Goal: Task Accomplishment & Management: Manage account settings

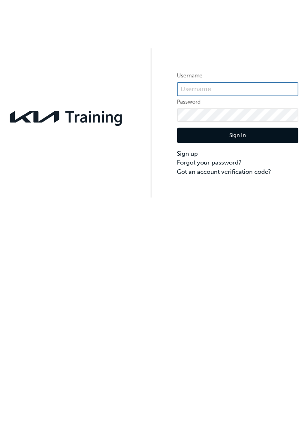
click at [194, 92] on input "text" at bounding box center [237, 89] width 121 height 14
type input "KAU82441E0"
click at [201, 136] on button "Sign In" at bounding box center [237, 135] width 121 height 15
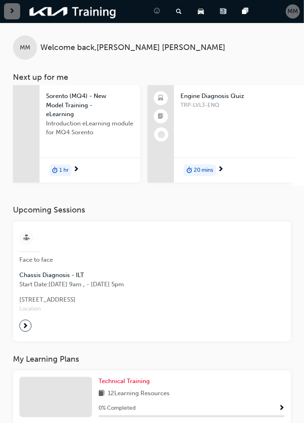
scroll to position [0, 54]
click at [249, 104] on span "TRP-LVL3-ENQ" at bounding box center [251, 105] width 142 height 9
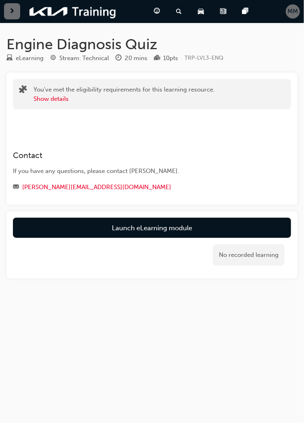
click at [287, 9] on div "MM" at bounding box center [293, 11] width 14 height 14
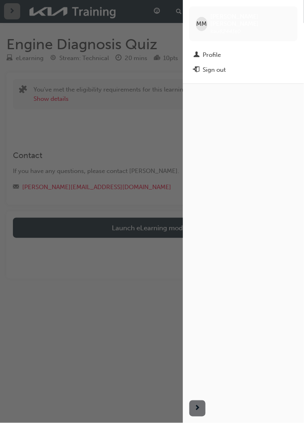
click at [213, 50] on div "Profile" at bounding box center [212, 54] width 18 height 9
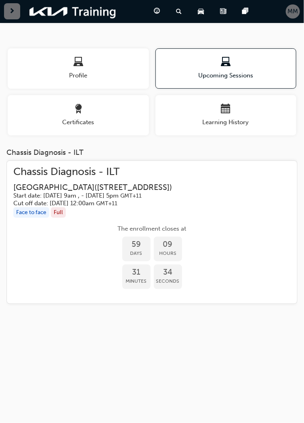
click at [225, 179] on div "Chassis Diagnosis - ILT [GEOGRAPHIC_DATA] ( [STREET_ADDRESS] ) Start date: [DAT…" at bounding box center [151, 187] width 277 height 40
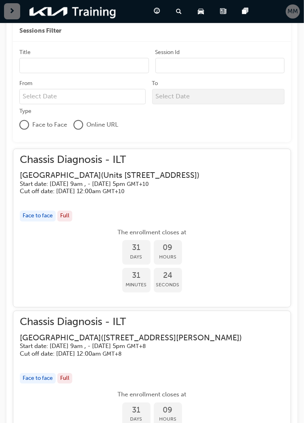
scroll to position [297, 0]
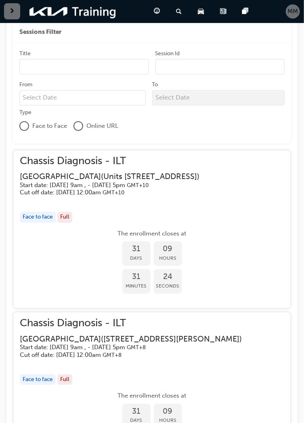
click at [294, 15] on span "MM" at bounding box center [293, 11] width 10 height 9
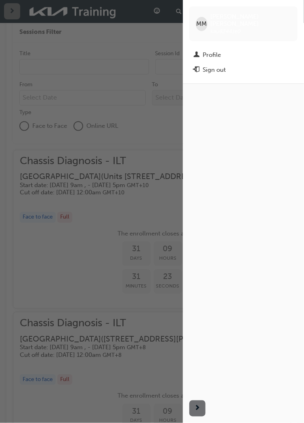
click at [214, 50] on div "Profile" at bounding box center [212, 54] width 18 height 9
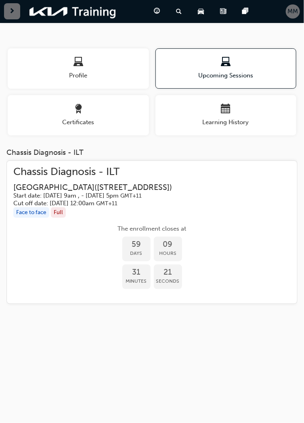
click at [111, 116] on div "Certificates" at bounding box center [78, 115] width 141 height 23
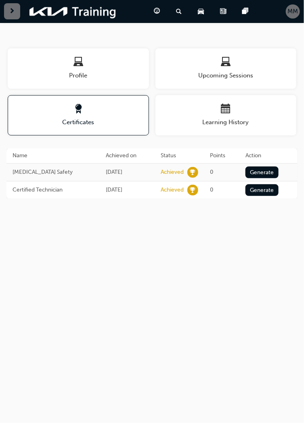
click at [128, 72] on span "Profile" at bounding box center [78, 75] width 141 height 9
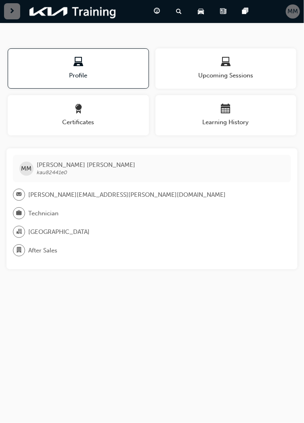
click at [154, 222] on div "MM [PERSON_NAME] kau82441e0 [PERSON_NAME][EMAIL_ADDRESS][PERSON_NAME][DOMAIN_NA…" at bounding box center [151, 208] width 291 height 121
click at [201, 12] on span "car-icon" at bounding box center [201, 11] width 6 height 10
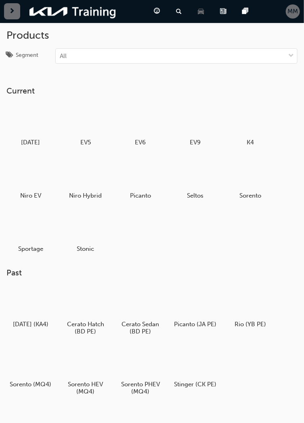
click at [179, 16] on div "Search Learning" at bounding box center [180, 11] width 22 height 17
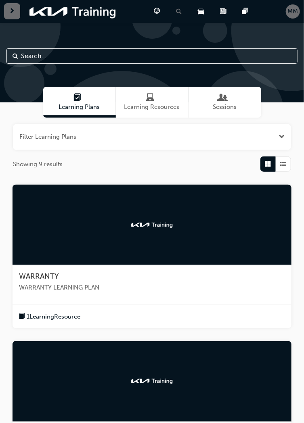
click at [240, 13] on div "Pages" at bounding box center [247, 11] width 22 height 17
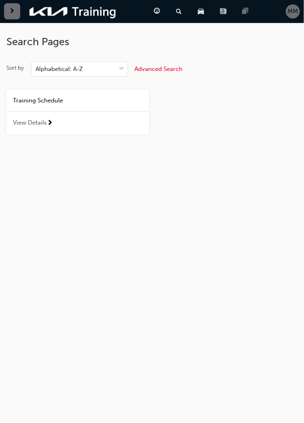
click at [127, 123] on div "View Details" at bounding box center [77, 122] width 142 height 23
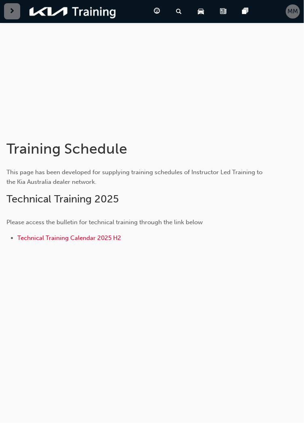
click at [292, 15] on span "MM" at bounding box center [293, 11] width 10 height 9
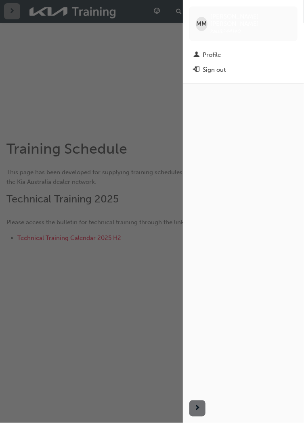
click at [214, 50] on div "Profile" at bounding box center [212, 54] width 18 height 9
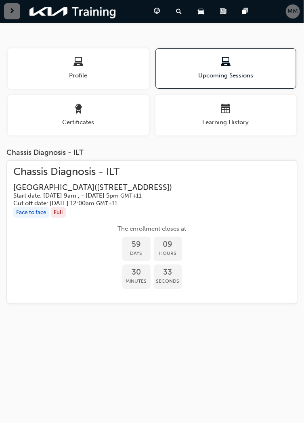
click at [114, 71] on span "Profile" at bounding box center [78, 75] width 141 height 9
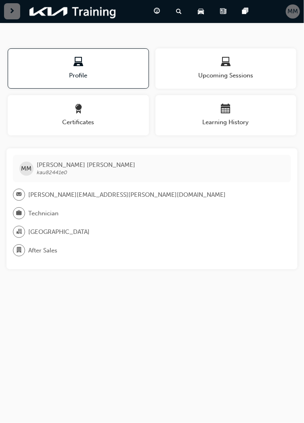
click at [159, 10] on span "guage-icon" at bounding box center [157, 11] width 6 height 10
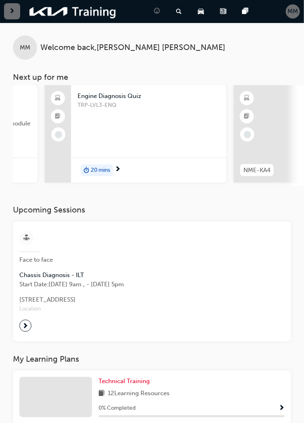
scroll to position [0, 156]
click at [160, 107] on span "TRP-LVL3-ENQ" at bounding box center [150, 105] width 142 height 9
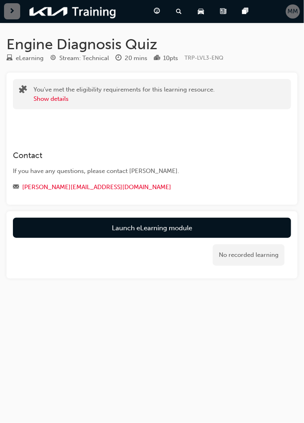
click at [179, 230] on link "Launch eLearning module" at bounding box center [152, 228] width 278 height 20
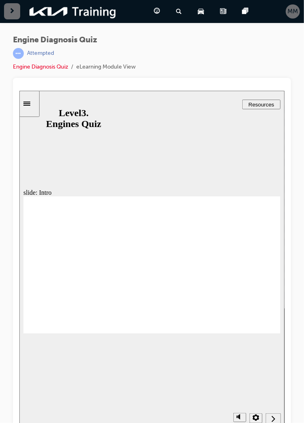
click at [270, 418] on div "Next (Ctrl+Alt+Period)" at bounding box center [272, 419] width 9 height 8
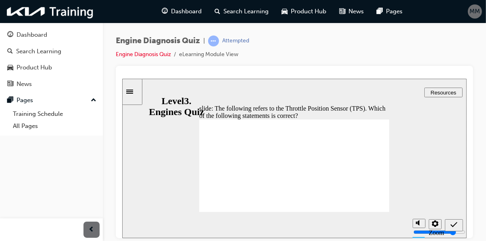
radio input "true"
click at [303, 223] on icon "Submit (Ctrl+Alt+S)" at bounding box center [453, 224] width 7 height 7
radio input "true"
click at [303, 224] on icon "Submit (Ctrl+Alt+S)" at bounding box center [453, 224] width 7 height 5
radio input "true"
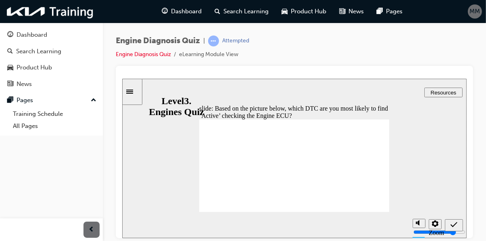
click at [303, 225] on icon "Submit (Ctrl+Alt+S)" at bounding box center [453, 224] width 7 height 5
radio input "true"
click at [303, 225] on icon "Submit (Ctrl+Alt+S)" at bounding box center [453, 224] width 7 height 5
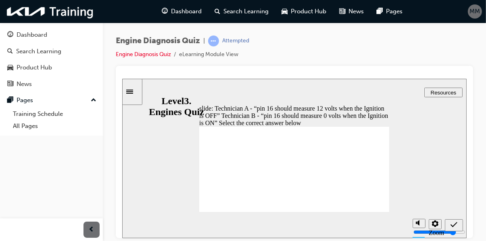
click at [136, 88] on icon "Sidebar Toggle" at bounding box center [132, 90] width 12 height 5
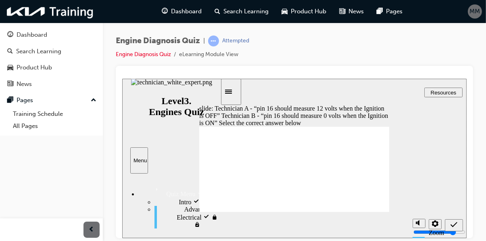
click at [303, 151] on button "Close" at bounding box center [294, 157] width 345 height 159
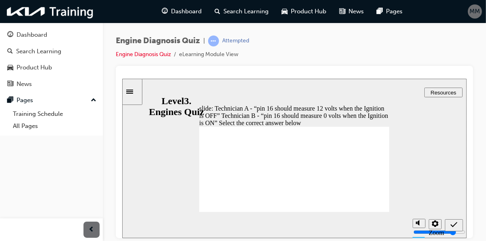
radio input "false"
radio input "true"
click at [303, 221] on div "Submit (Ctrl+Alt+S)" at bounding box center [454, 225] width 12 height 8
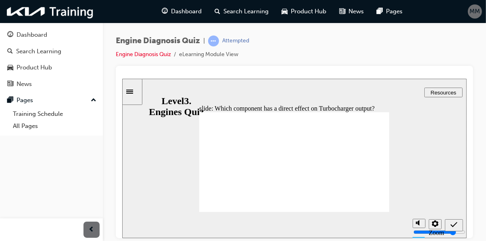
radio input "true"
click at [303, 222] on div "Submit (Ctrl+Alt+S)" at bounding box center [454, 225] width 12 height 8
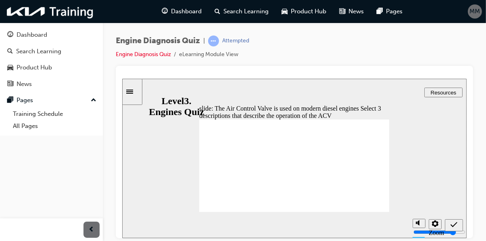
checkbox input "true"
click at [303, 226] on icon "Submit (Ctrl+Alt+S)" at bounding box center [453, 224] width 7 height 7
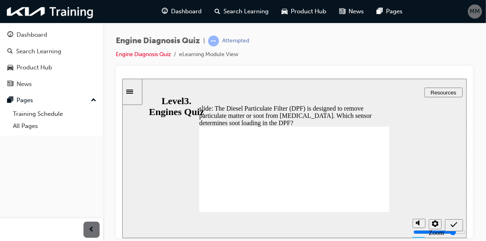
radio input "true"
click at [303, 225] on div "Submit (Ctrl+Alt+S)" at bounding box center [454, 225] width 12 height 8
radio input "true"
click at [303, 225] on icon "Submit (Ctrl+Alt+S)" at bounding box center [453, 224] width 7 height 5
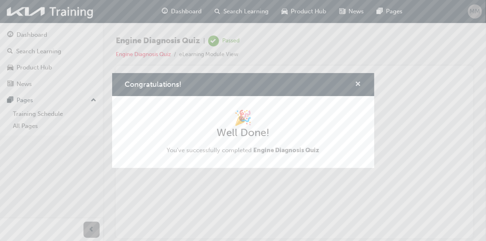
click at [303, 88] on span "cross-icon" at bounding box center [358, 84] width 6 height 7
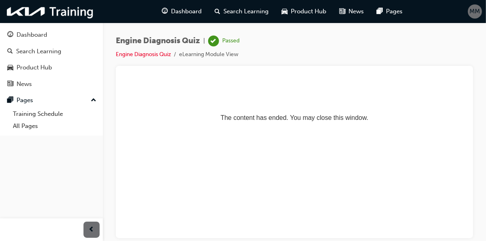
click at [10, 36] on span "guage-icon" at bounding box center [10, 34] width 6 height 7
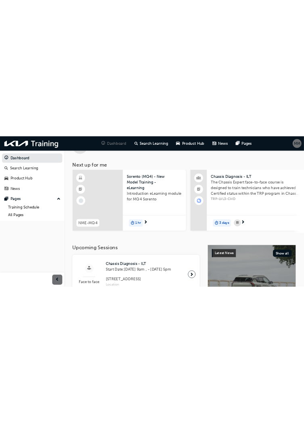
scroll to position [30, 0]
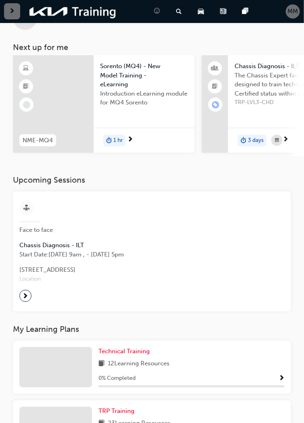
click at [291, 15] on span "MM" at bounding box center [293, 11] width 10 height 9
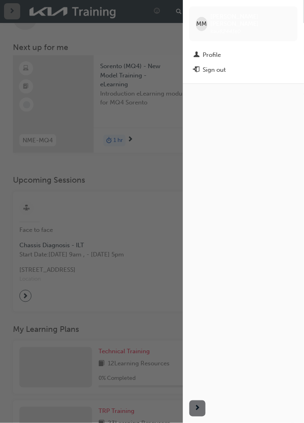
click at [218, 66] on div "Sign out" at bounding box center [214, 69] width 23 height 9
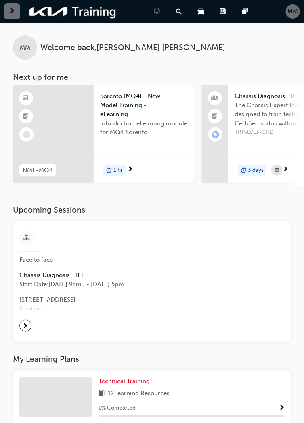
click at [293, 15] on span "MM" at bounding box center [293, 11] width 10 height 9
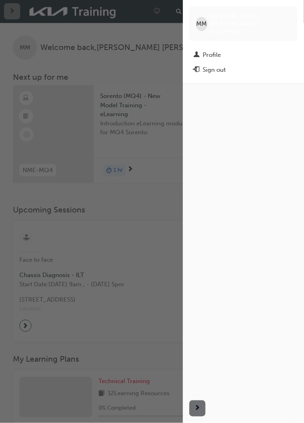
click at [117, 209] on div "button" at bounding box center [91, 211] width 183 height 423
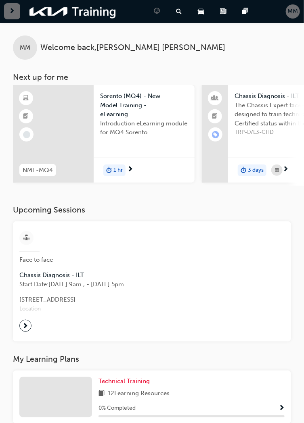
click at [201, 15] on span "car-icon" at bounding box center [201, 11] width 6 height 10
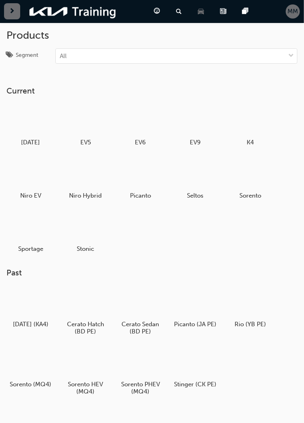
click at [217, 12] on div "News" at bounding box center [224, 11] width 22 height 17
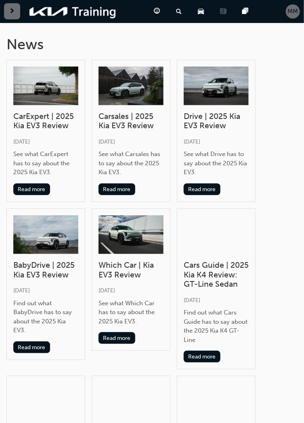
click at [158, 13] on span "guage-icon" at bounding box center [157, 11] width 6 height 10
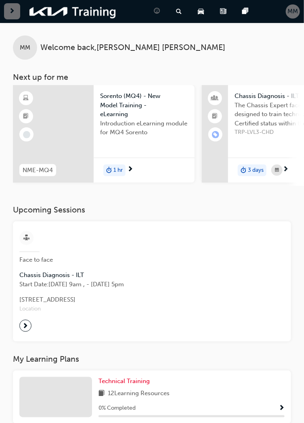
click at [242, 9] on span "pages-icon" at bounding box center [245, 11] width 6 height 10
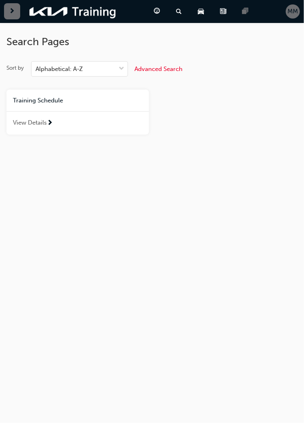
click at [68, 107] on div "Training Schedule" at bounding box center [77, 101] width 142 height 22
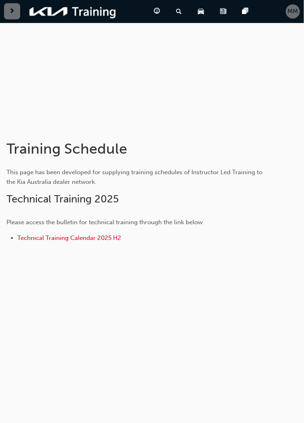
click at [295, 12] on span "MM" at bounding box center [293, 11] width 10 height 9
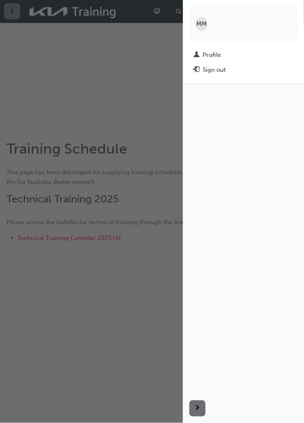
click at [210, 50] on div "Profile" at bounding box center [212, 54] width 18 height 9
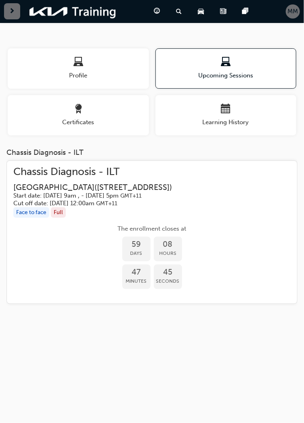
click at [110, 63] on div "button" at bounding box center [78, 63] width 141 height 13
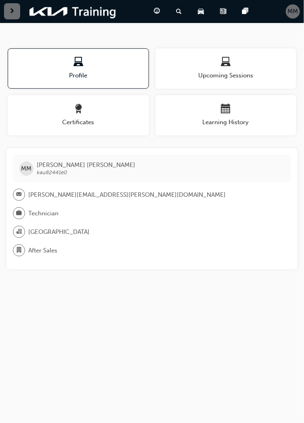
click at [104, 107] on div "button" at bounding box center [78, 110] width 141 height 13
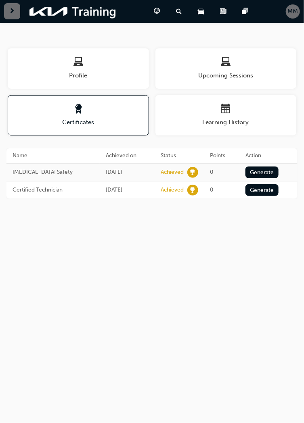
click at [214, 101] on button "Learning History" at bounding box center [225, 115] width 141 height 40
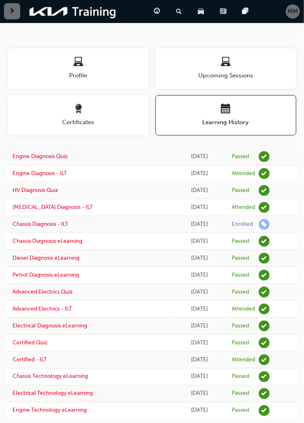
click at [211, 65] on div "button" at bounding box center [225, 63] width 141 height 13
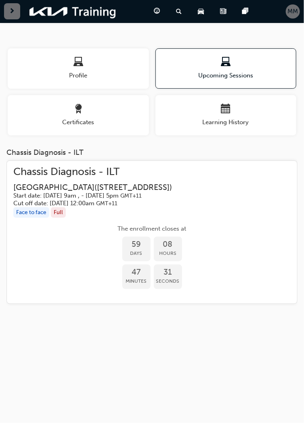
click at [154, 12] on span "guage-icon" at bounding box center [157, 11] width 6 height 10
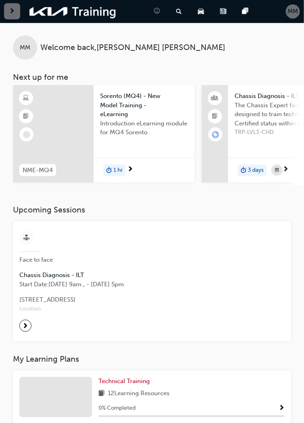
click at [115, 47] on span "Welcome back , Mitchell Miller" at bounding box center [132, 47] width 185 height 9
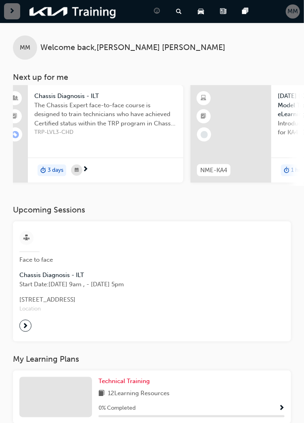
click at [23, 324] on span "next-icon" at bounding box center [26, 325] width 6 height 11
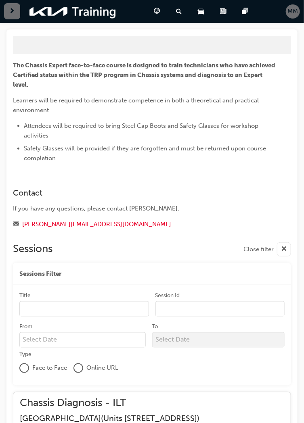
scroll to position [947, 0]
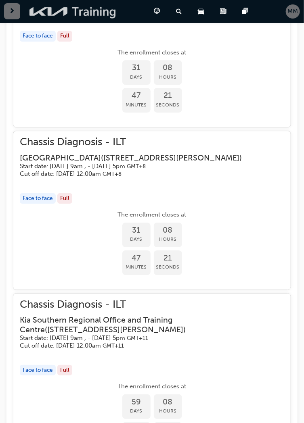
click at [85, 18] on img at bounding box center [73, 11] width 93 height 17
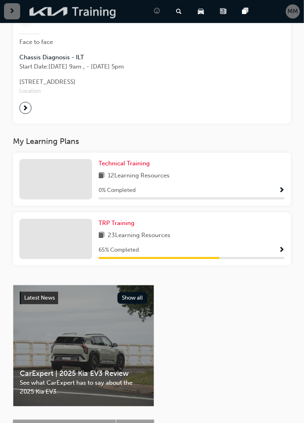
scroll to position [205, 0]
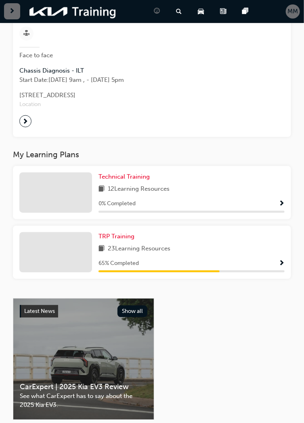
click at [132, 258] on div "TRP Training 23 Learning Resources 65 % Completed" at bounding box center [191, 252] width 186 height 40
click at [111, 240] on span "TRP Training" at bounding box center [116, 236] width 36 height 7
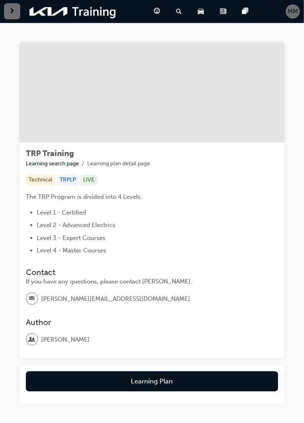
scroll to position [13, 0]
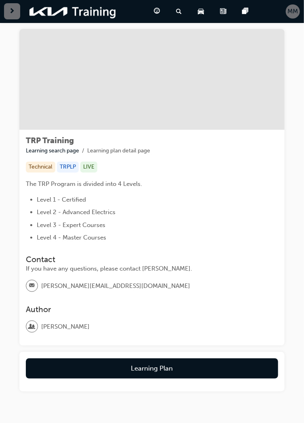
click at [165, 367] on button "Learning Plan" at bounding box center [152, 369] width 252 height 20
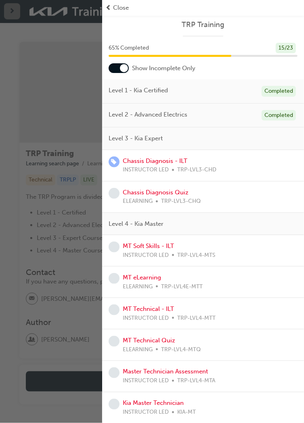
scroll to position [0, 0]
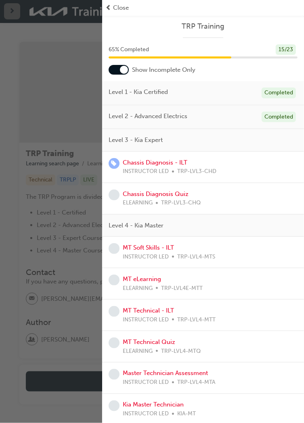
click at [115, 11] on span "Close" at bounding box center [121, 7] width 16 height 9
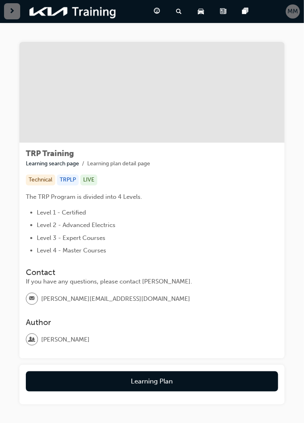
click at [242, 13] on span "pages-icon" at bounding box center [245, 11] width 6 height 10
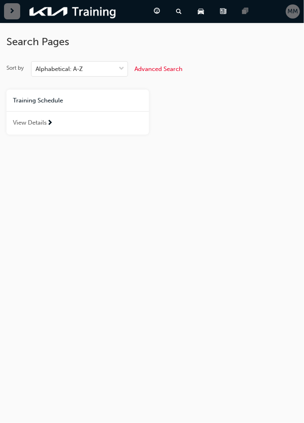
click at [219, 13] on div "News" at bounding box center [224, 11] width 22 height 17
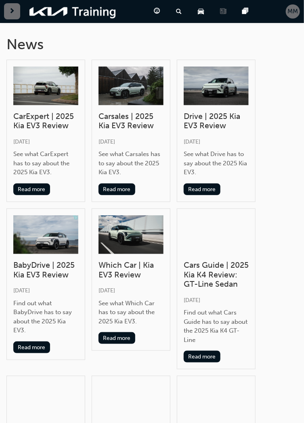
click at [199, 12] on span "car-icon" at bounding box center [201, 11] width 6 height 10
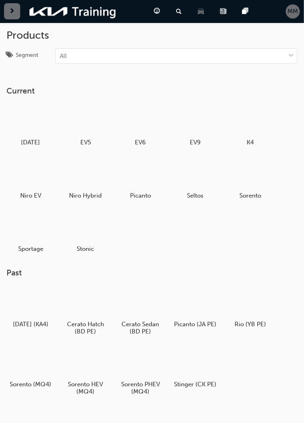
click at [158, 15] on span "guage-icon" at bounding box center [157, 11] width 6 height 10
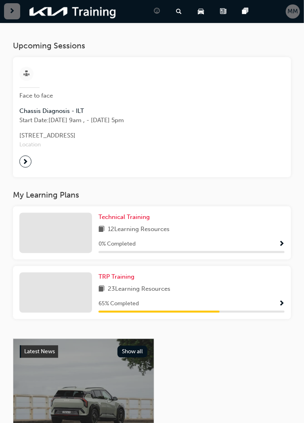
scroll to position [171, 0]
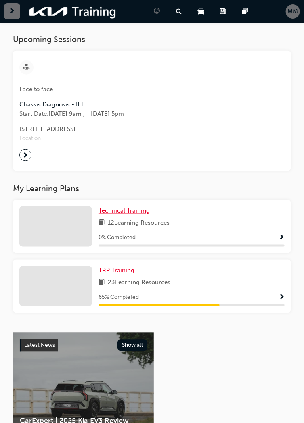
click at [142, 215] on span "Technical Training" at bounding box center [123, 210] width 51 height 7
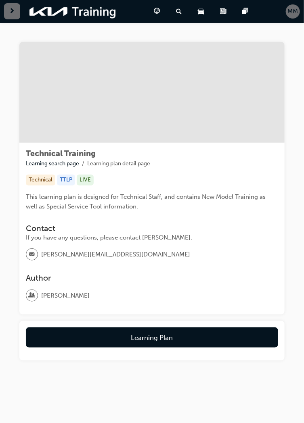
click at [243, 330] on button "Learning Plan" at bounding box center [152, 338] width 252 height 20
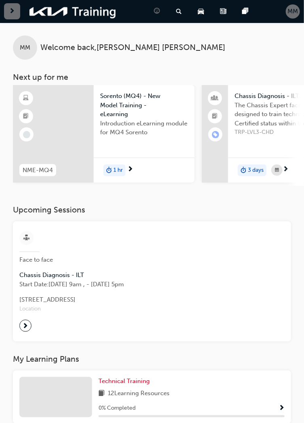
click at [287, 14] on div "MM" at bounding box center [293, 11] width 14 height 14
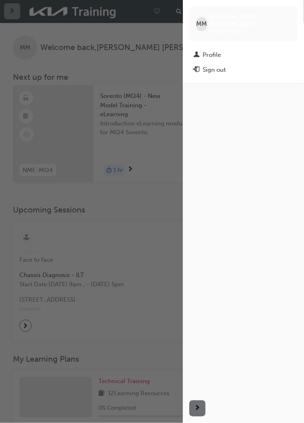
click at [208, 50] on div "Profile" at bounding box center [212, 54] width 18 height 9
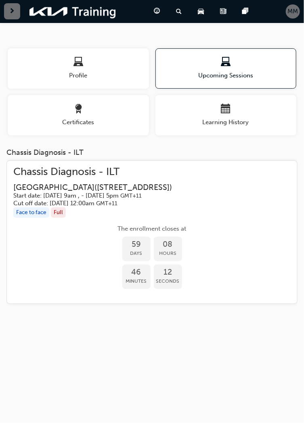
click at [202, 13] on span "car-icon" at bounding box center [201, 11] width 6 height 10
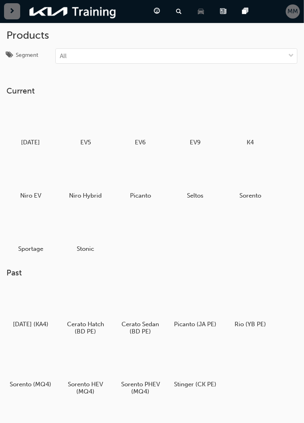
click at [221, 13] on span "news-icon" at bounding box center [223, 11] width 6 height 10
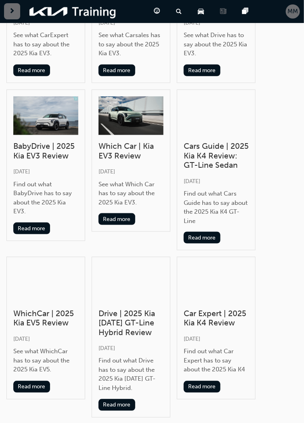
click at [162, 10] on div "Dashboard" at bounding box center [158, 11] width 22 height 17
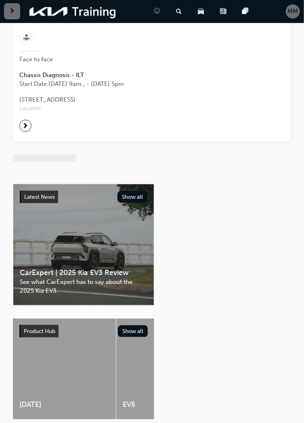
scroll to position [119, 0]
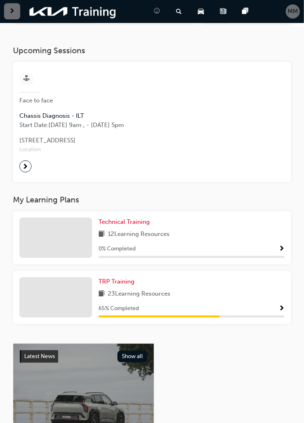
click at [29, 170] on div at bounding box center [25, 167] width 12 height 12
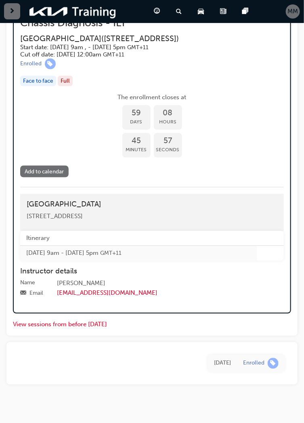
scroll to position [941, 0]
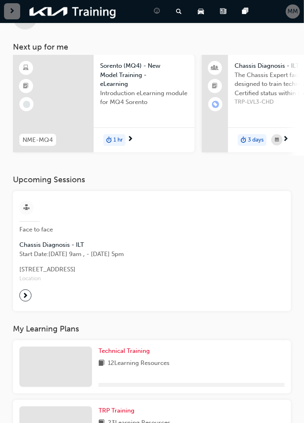
scroll to position [322, 0]
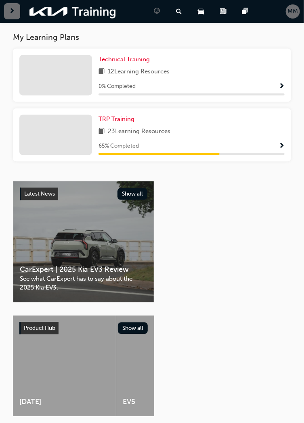
click at [270, 147] on div "65 % Completed" at bounding box center [191, 147] width 186 height 10
click at [280, 148] on span "Show Progress" at bounding box center [281, 146] width 6 height 7
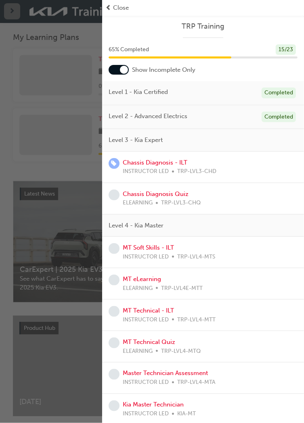
click at [221, 193] on div "Chassis Diagnosis Quiz ELEARNING TRP-LVL3-CHQ" at bounding box center [203, 199] width 189 height 18
click at [183, 191] on link "Chassis Diagnosis Quiz" at bounding box center [156, 193] width 66 height 7
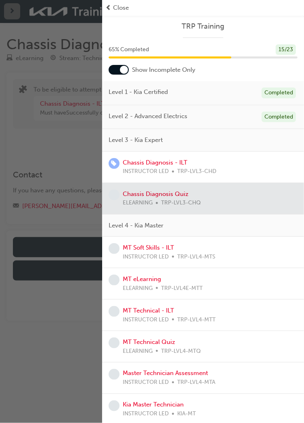
click at [58, 343] on div "button" at bounding box center [51, 211] width 102 height 423
click at [113, 11] on span "Close" at bounding box center [121, 7] width 16 height 9
click at [118, 10] on span "Close" at bounding box center [121, 7] width 16 height 9
click at [114, 5] on span "Close" at bounding box center [121, 7] width 16 height 9
click at [60, 109] on div "button" at bounding box center [51, 211] width 102 height 423
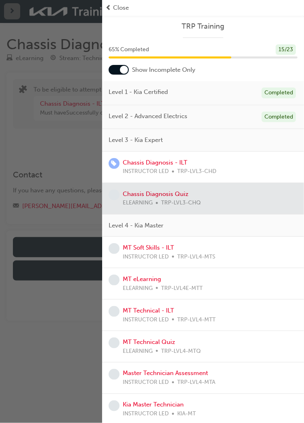
click at [111, 10] on div "Close" at bounding box center [202, 7] width 195 height 9
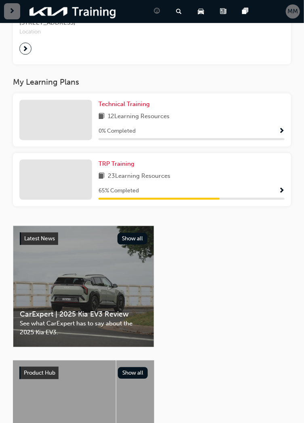
scroll to position [263, 0]
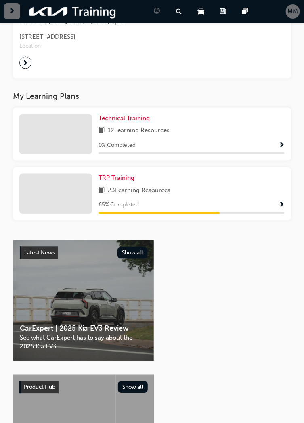
click at [245, 196] on div "23 Learning Resources" at bounding box center [191, 191] width 186 height 10
click at [249, 186] on div "TRP Training 23 Learning Resources 65 % Completed" at bounding box center [191, 194] width 186 height 40
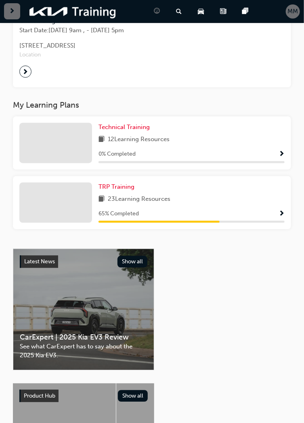
click at [280, 217] on span "Show Progress" at bounding box center [281, 214] width 6 height 7
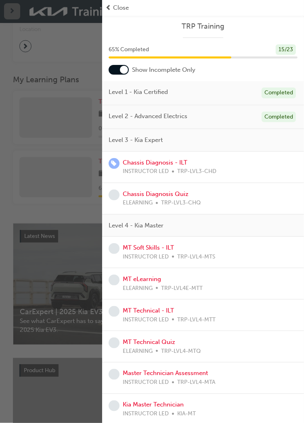
scroll to position [322, 0]
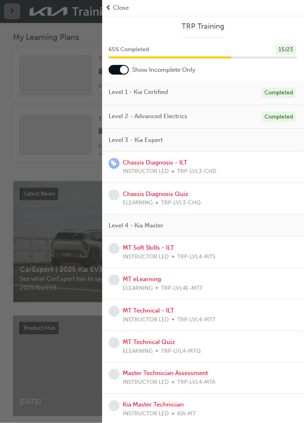
click at [52, 268] on div "button" at bounding box center [51, 211] width 102 height 423
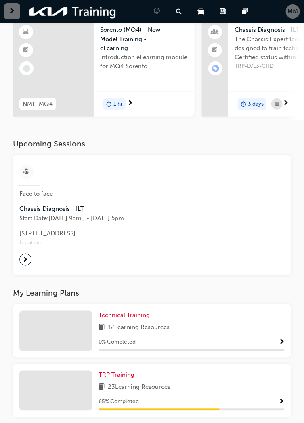
scroll to position [0, 0]
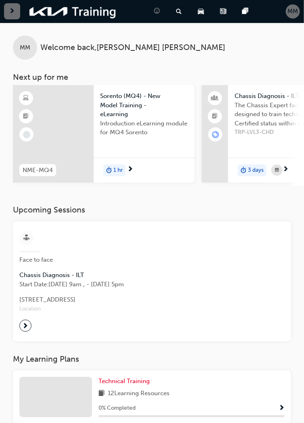
click at [288, 14] on span "MM" at bounding box center [293, 11] width 10 height 9
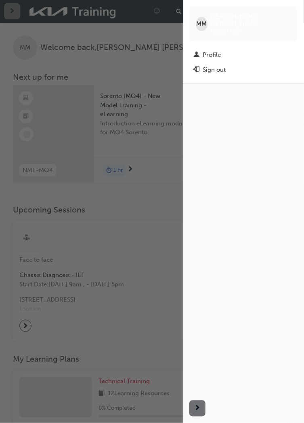
click at [107, 244] on div "button" at bounding box center [91, 211] width 183 height 423
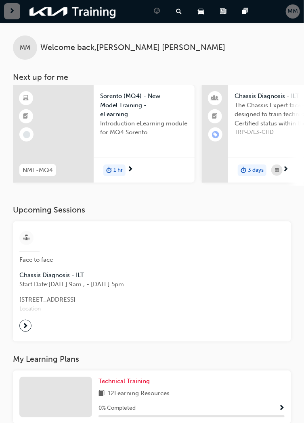
click at [294, 13] on span "MM" at bounding box center [293, 11] width 10 height 9
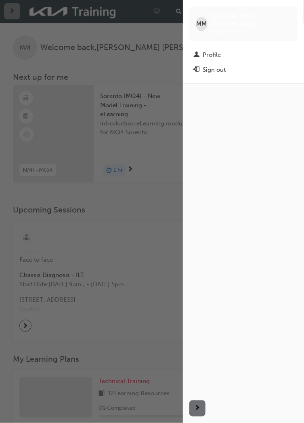
click at [211, 52] on div "Profile" at bounding box center [212, 54] width 18 height 9
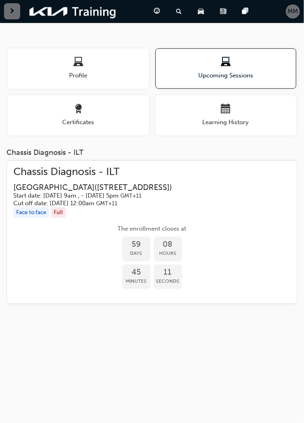
click at [123, 75] on span "Profile" at bounding box center [78, 75] width 141 height 9
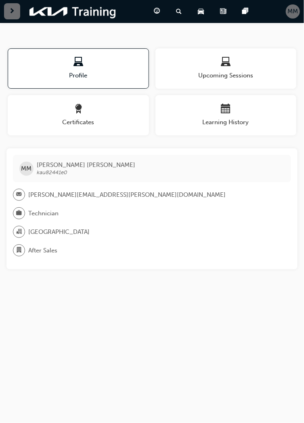
click at [236, 68] on div "button" at bounding box center [225, 63] width 141 height 13
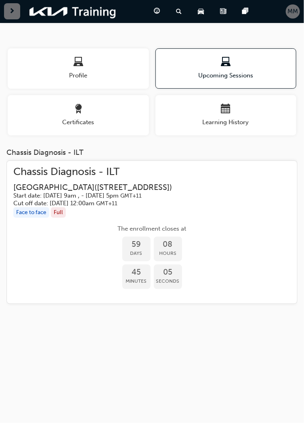
click at [294, 17] on div "MM" at bounding box center [293, 11] width 14 height 14
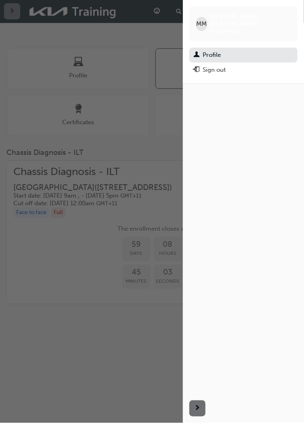
click at [205, 48] on link "Profile" at bounding box center [243, 55] width 108 height 15
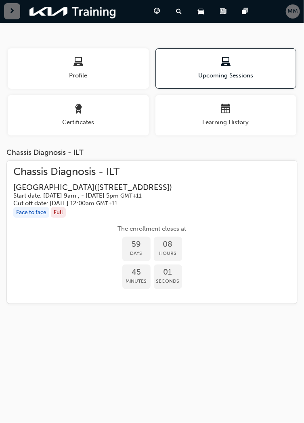
click at [241, 15] on div "Pages" at bounding box center [247, 11] width 22 height 17
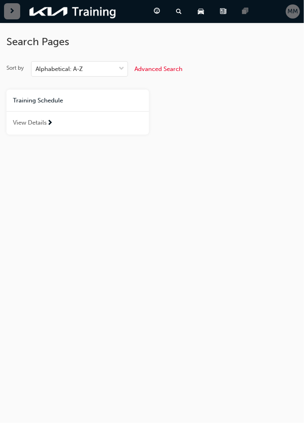
click at [296, 13] on span "MM" at bounding box center [293, 11] width 10 height 9
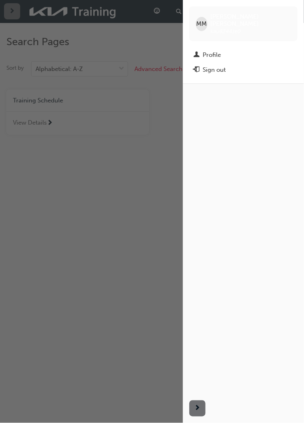
click at [213, 50] on div "Profile" at bounding box center [212, 54] width 18 height 9
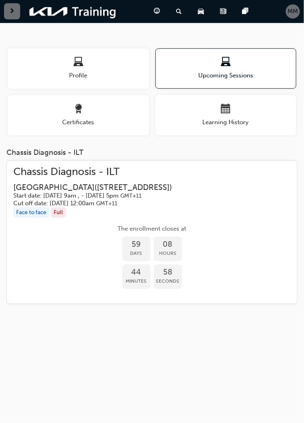
click at [237, 109] on div "button" at bounding box center [225, 110] width 141 height 13
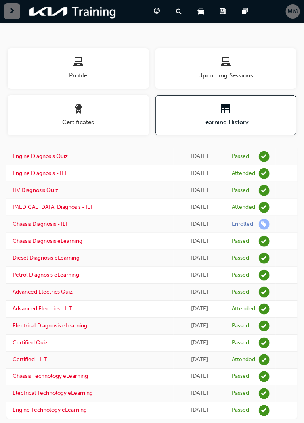
click at [110, 117] on div "Certificates" at bounding box center [78, 115] width 141 height 23
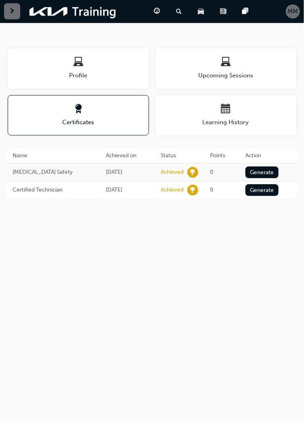
click at [129, 73] on span "Profile" at bounding box center [78, 75] width 141 height 9
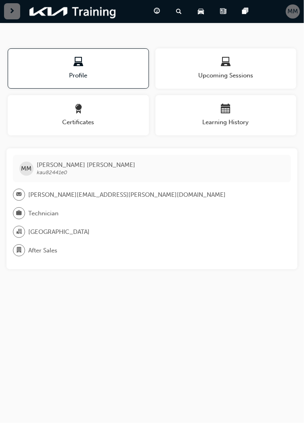
click at [153, 15] on div "Dashboard" at bounding box center [158, 11] width 22 height 17
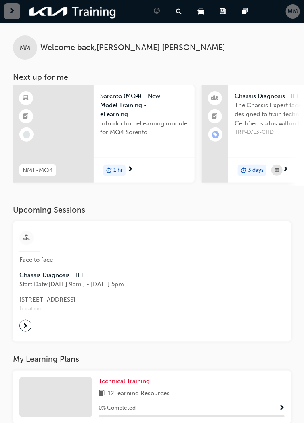
click at [291, 16] on span "MM" at bounding box center [293, 11] width 10 height 9
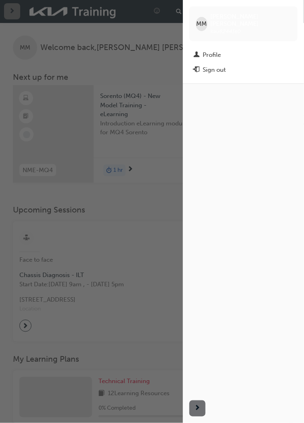
click at [215, 51] on div "Profile" at bounding box center [212, 54] width 18 height 9
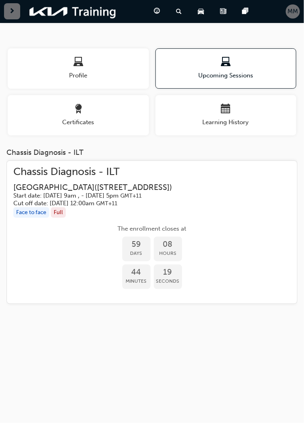
click at [189, 120] on span "Learning History" at bounding box center [225, 122] width 141 height 9
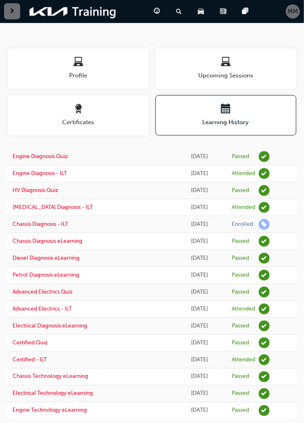
click at [105, 118] on span "Certificates" at bounding box center [78, 122] width 141 height 9
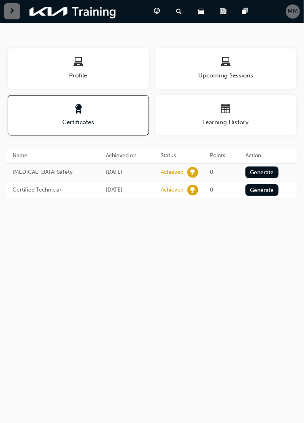
click at [255, 171] on button "Generate" at bounding box center [261, 173] width 33 height 12
click at [255, 173] on button "Loading" at bounding box center [259, 173] width 29 height 12
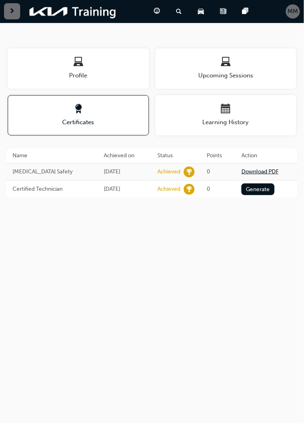
click at [258, 173] on link "Download PDF" at bounding box center [259, 171] width 37 height 7
click at [253, 188] on button "Generate" at bounding box center [257, 190] width 33 height 12
click at [261, 197] on td "Download PDF" at bounding box center [266, 188] width 62 height 17
click at [265, 191] on link "Download PDF" at bounding box center [259, 188] width 37 height 7
click at [286, 13] on div "MM" at bounding box center [293, 11] width 14 height 14
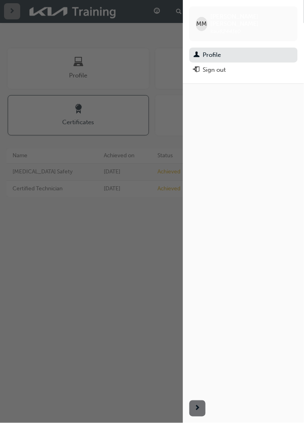
click at [235, 65] on div "Sign out" at bounding box center [243, 70] width 100 height 10
